Goal: Navigation & Orientation: Find specific page/section

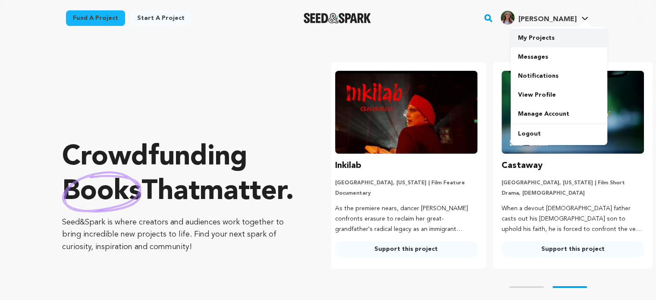
scroll to position [0, 173]
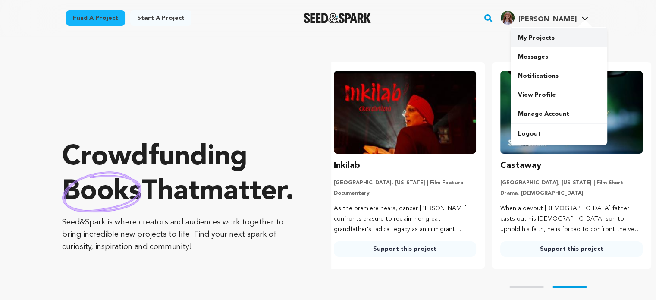
click at [523, 38] on link "My Projects" at bounding box center [558, 37] width 97 height 19
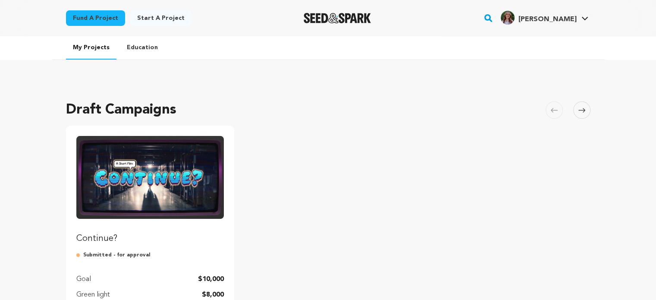
click at [177, 168] on img "Fund Continue?" at bounding box center [150, 177] width 148 height 83
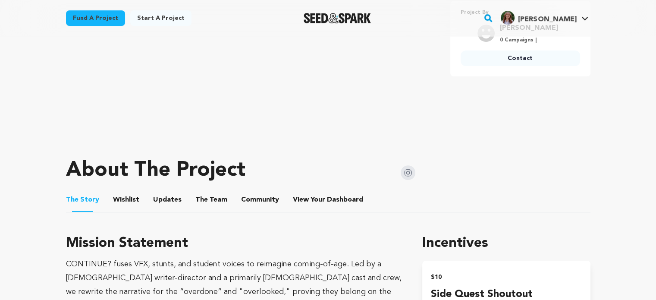
scroll to position [302, 0]
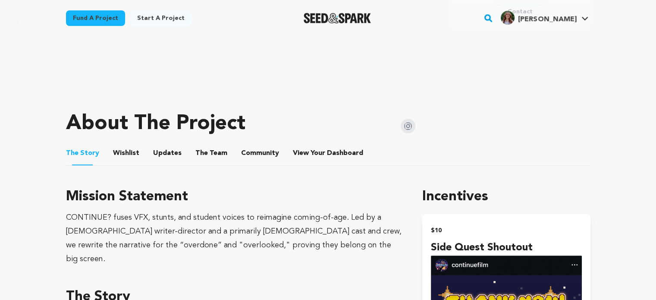
click at [127, 154] on button "Wishlist" at bounding box center [126, 154] width 21 height 21
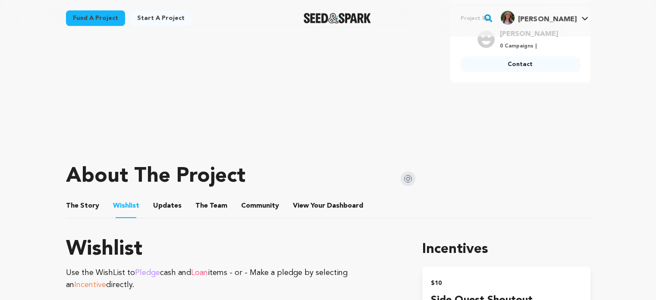
scroll to position [345, 0]
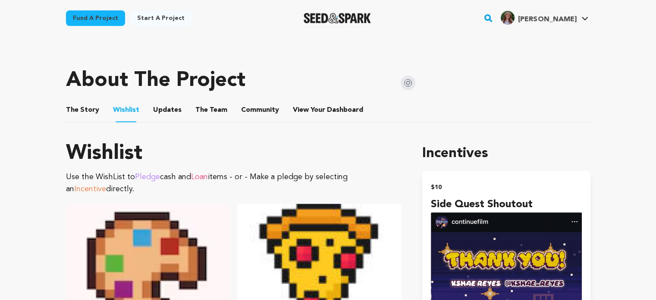
click at [171, 111] on button "Updates" at bounding box center [167, 111] width 21 height 21
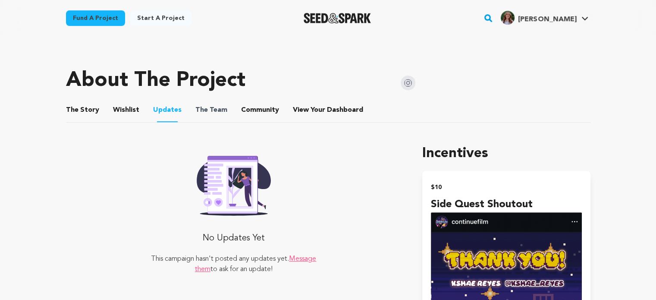
click at [219, 110] on span "The Team" at bounding box center [211, 110] width 32 height 10
click at [220, 108] on span "The Team" at bounding box center [211, 110] width 32 height 10
click at [201, 110] on button "The Team" at bounding box center [211, 111] width 21 height 21
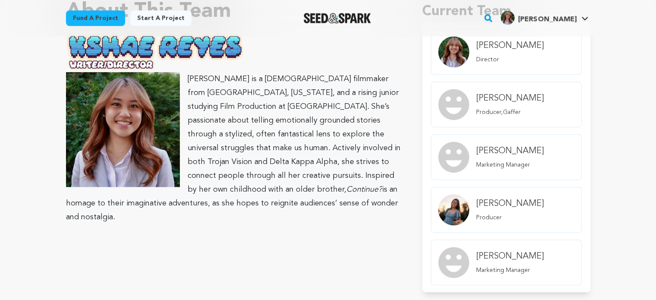
scroll to position [474, 0]
